Goal: Information Seeking & Learning: Compare options

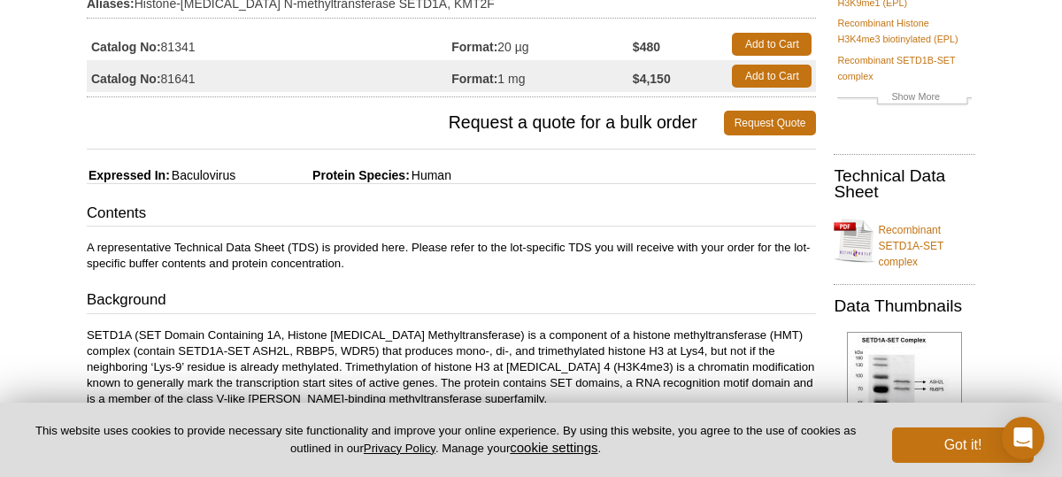
scroll to position [248, 0]
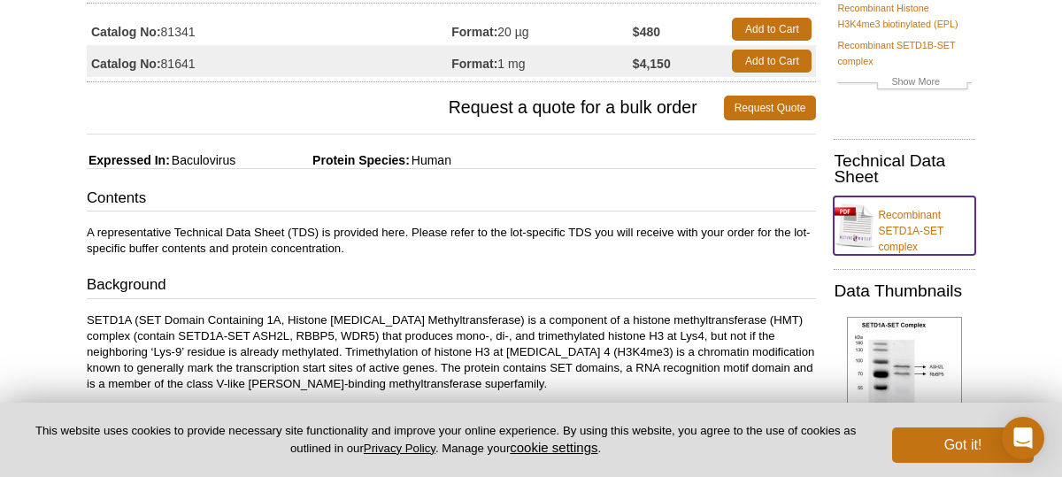
click at [929, 209] on link "Recombinant SETD1A-SET complex" at bounding box center [905, 225] width 142 height 58
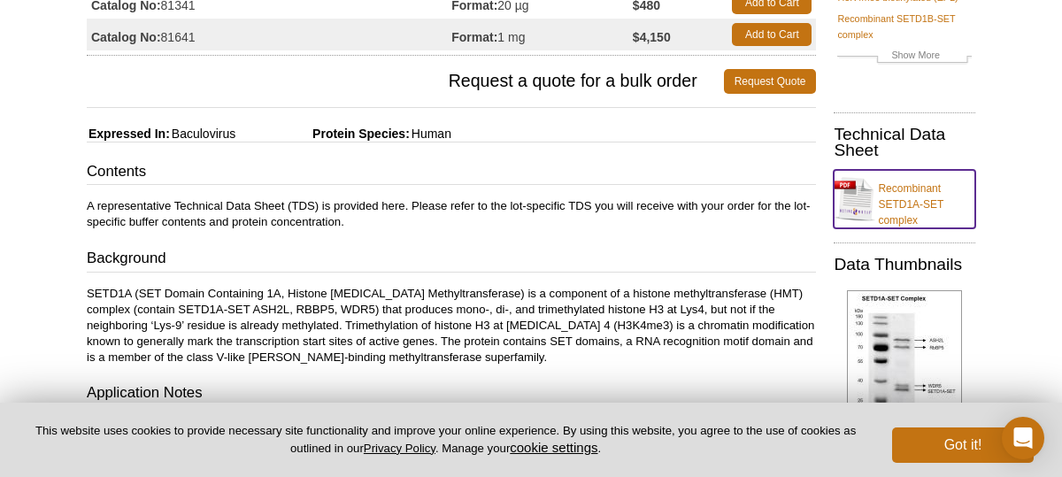
scroll to position [221, 0]
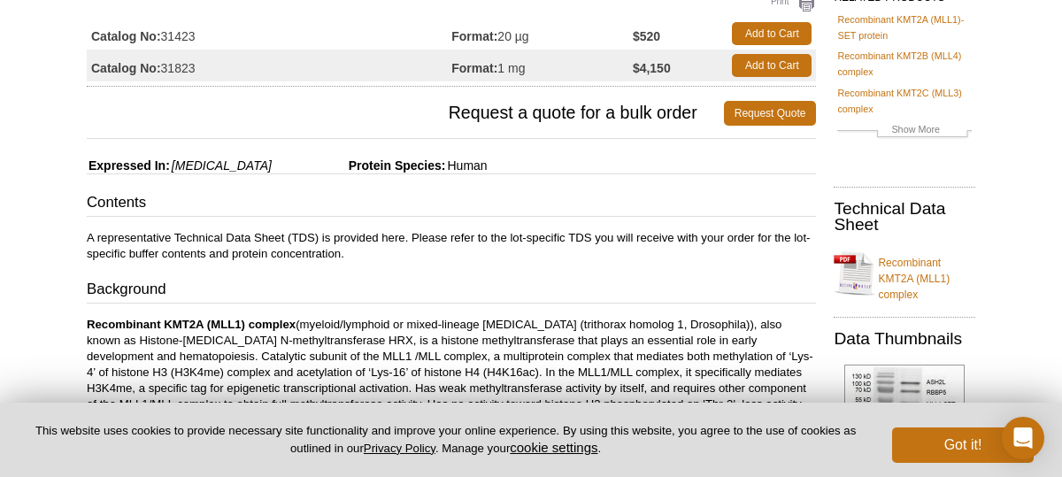
scroll to position [212, 0]
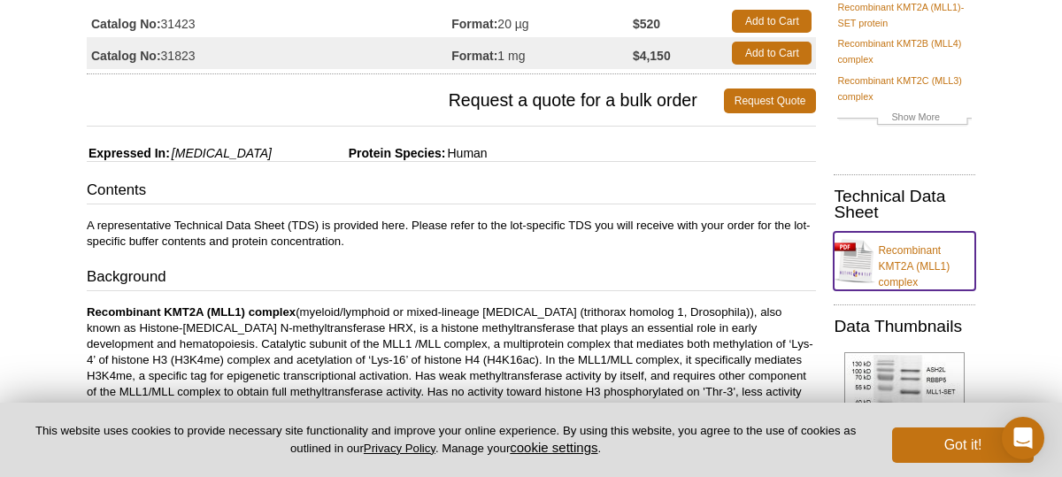
click at [903, 258] on link "Recombinant KMT2A (MLL1) complex" at bounding box center [905, 261] width 142 height 58
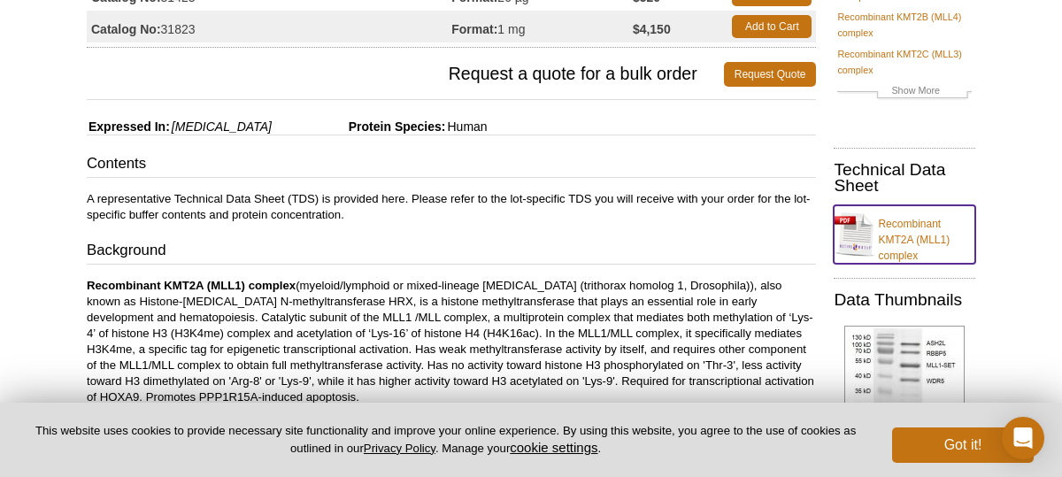
scroll to position [186, 0]
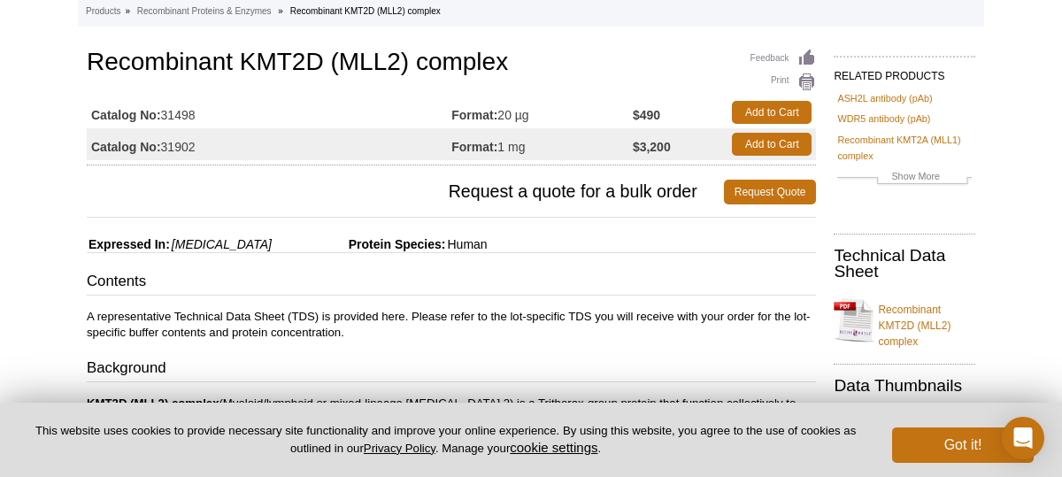
scroll to position [142, 0]
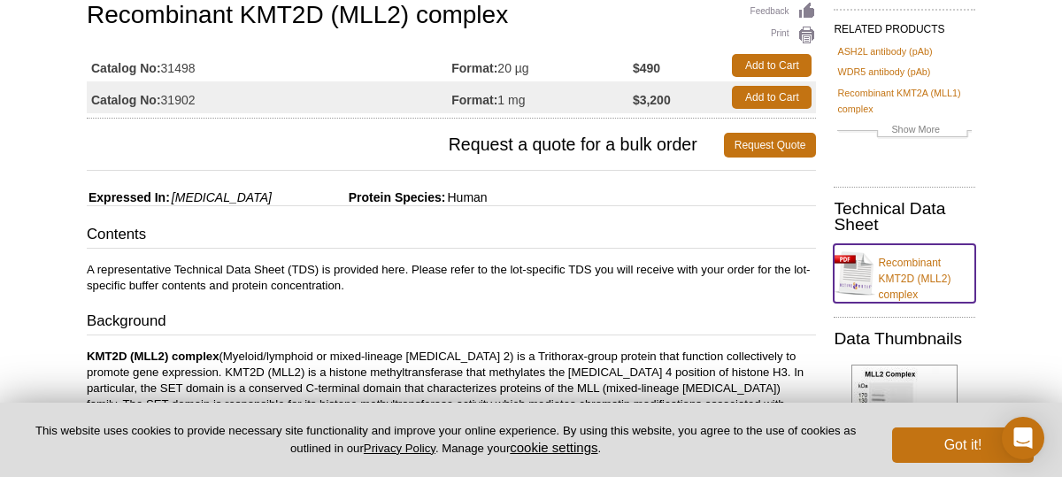
click at [911, 272] on link "Recombinant KMT2D (MLL2) complex" at bounding box center [905, 273] width 142 height 58
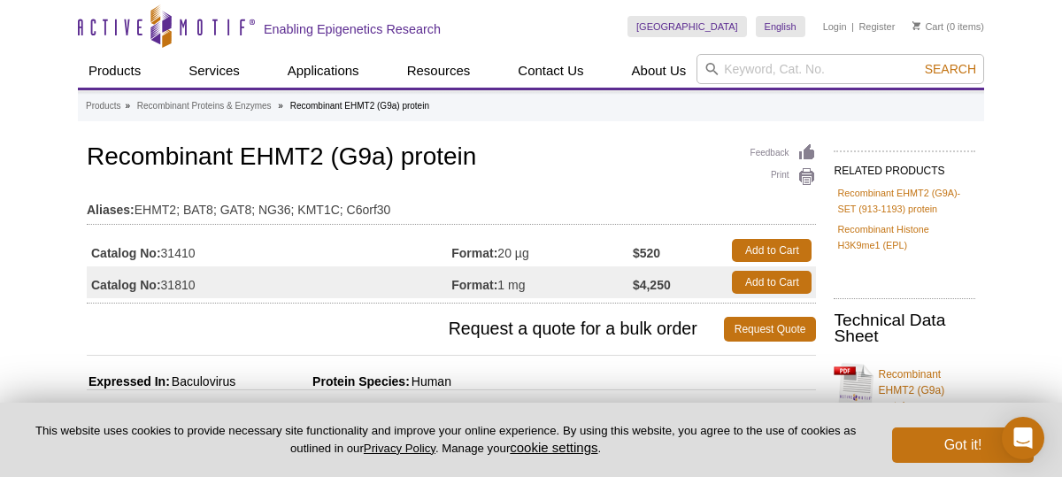
click at [955, 296] on div at bounding box center [905, 290] width 142 height 17
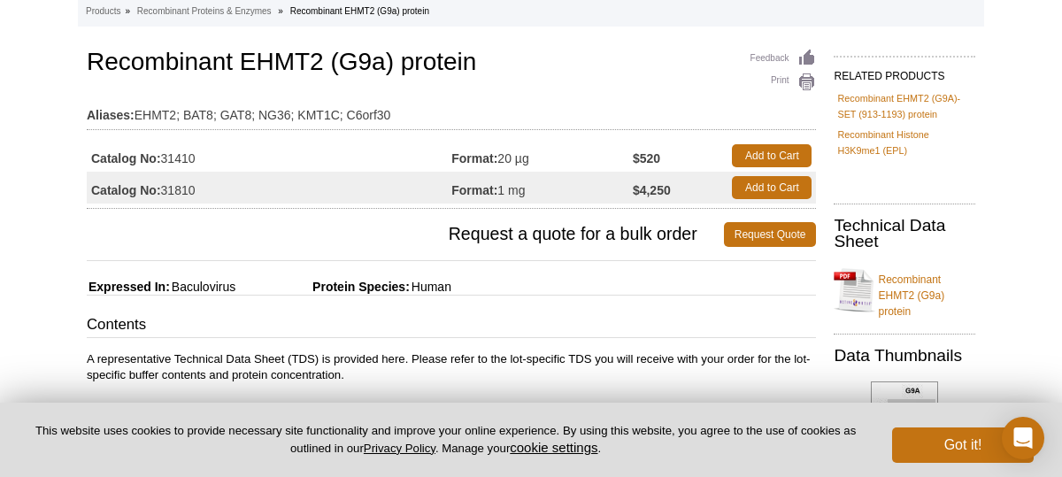
scroll to position [142, 0]
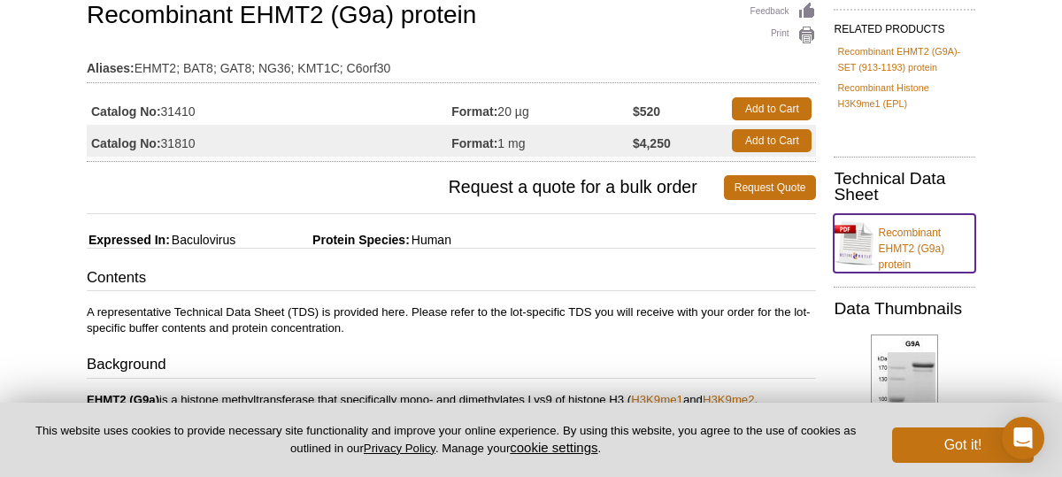
click at [899, 250] on link "Recombinant EHMT2 (G9a) protein" at bounding box center [905, 243] width 142 height 58
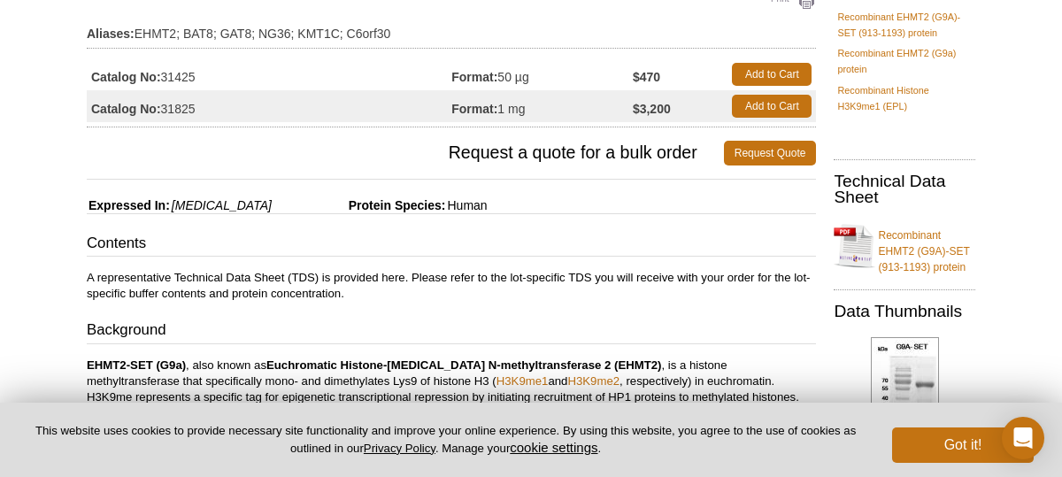
scroll to position [177, 0]
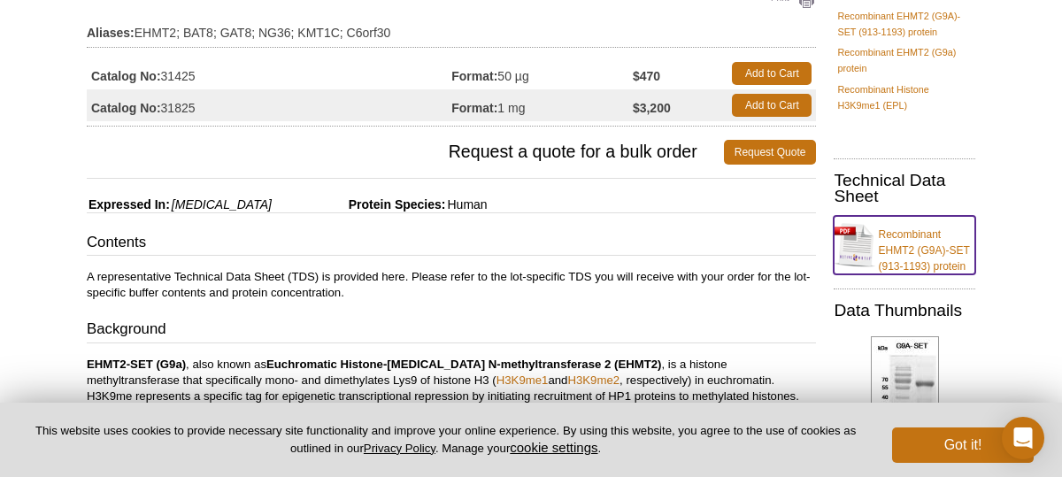
click at [875, 249] on link "Recombinant EHMT2 (G9A)-SET (913-1193) protein" at bounding box center [905, 245] width 142 height 58
